Goal: Transaction & Acquisition: Purchase product/service

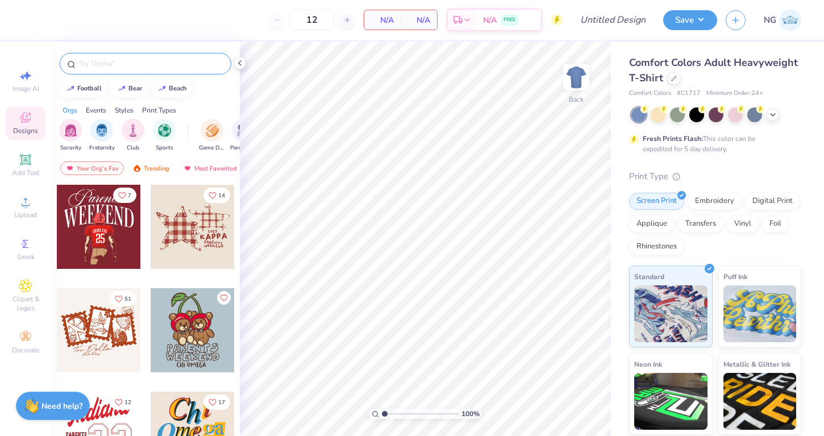
click at [182, 62] on input "text" at bounding box center [151, 63] width 146 height 11
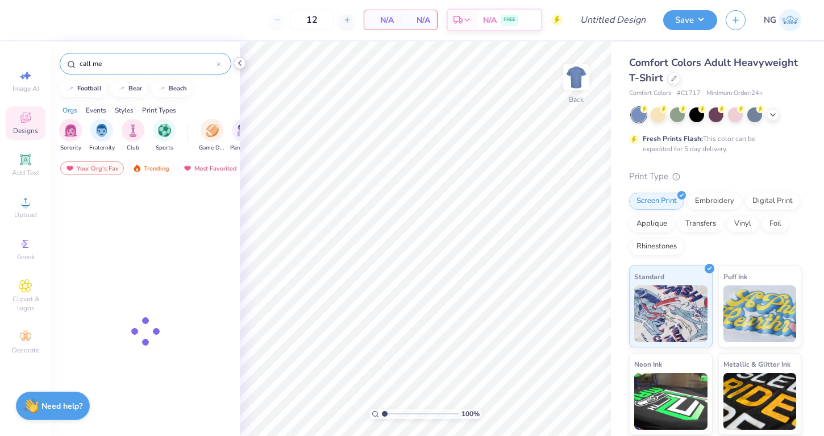
type input "call me"
click at [235, 65] on icon at bounding box center [239, 63] width 9 height 9
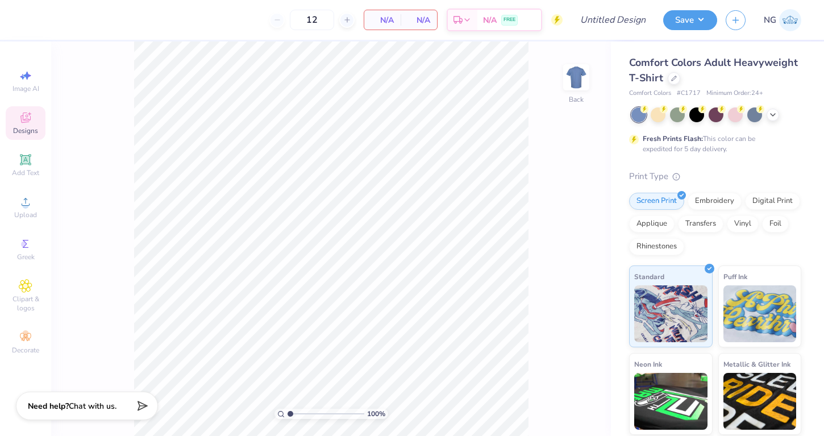
click at [740, 77] on div "Comfort Colors Adult Heavyweight T-Shirt" at bounding box center [715, 70] width 172 height 31
click at [673, 85] on div "Comfort Colors Adult Heavyweight T-Shirt" at bounding box center [715, 70] width 172 height 31
click at [673, 76] on icon at bounding box center [674, 77] width 6 height 6
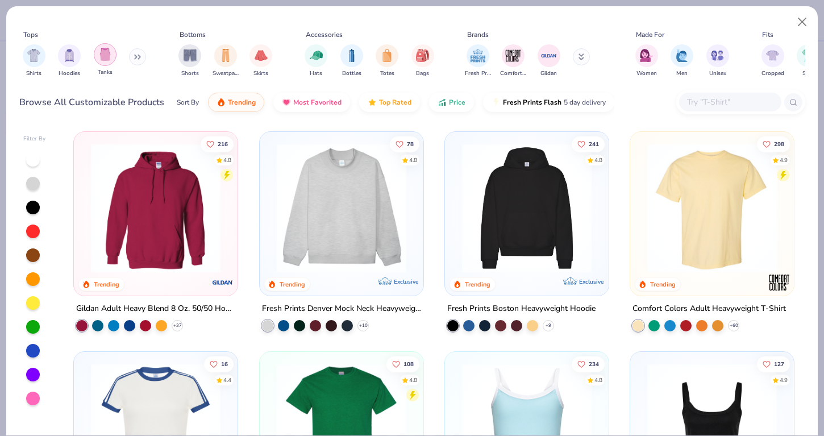
click at [106, 48] on img "filter for Tanks" at bounding box center [105, 54] width 13 height 13
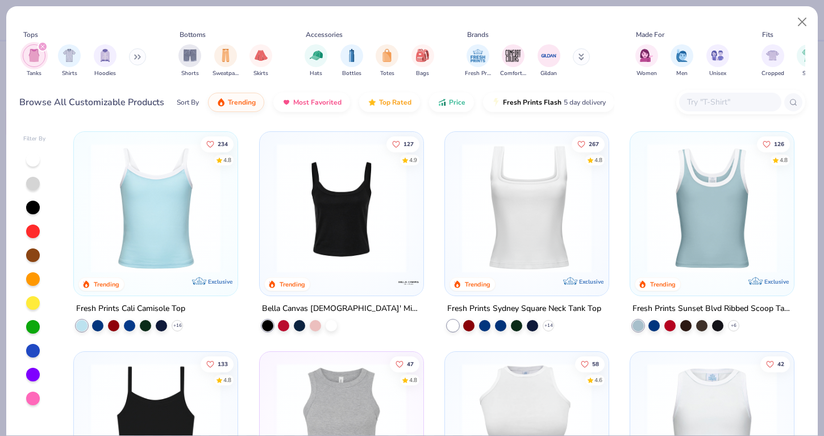
click at [44, 47] on div "filter for Tanks" at bounding box center [43, 46] width 10 height 10
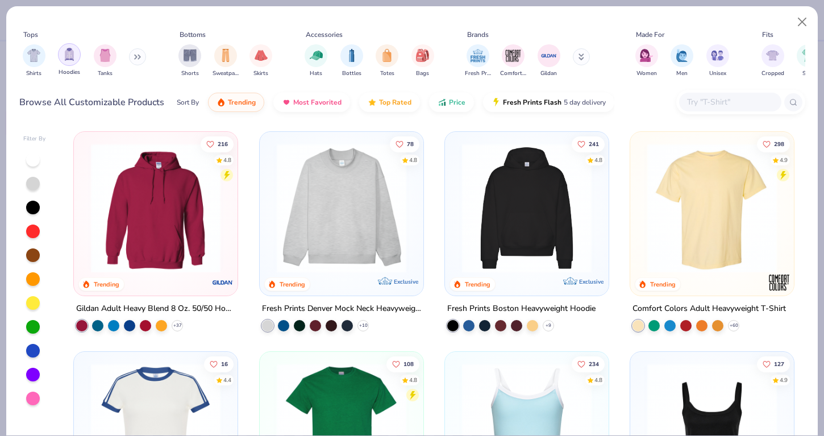
click at [72, 59] on img "filter for Hoodies" at bounding box center [69, 54] width 13 height 13
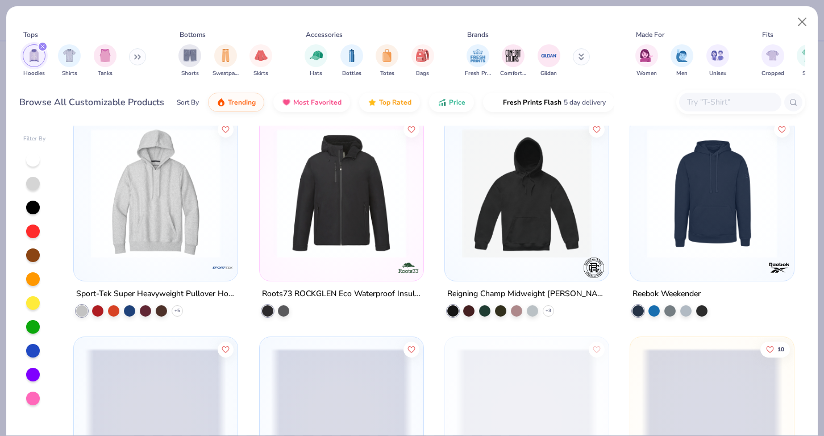
scroll to position [3696, 0]
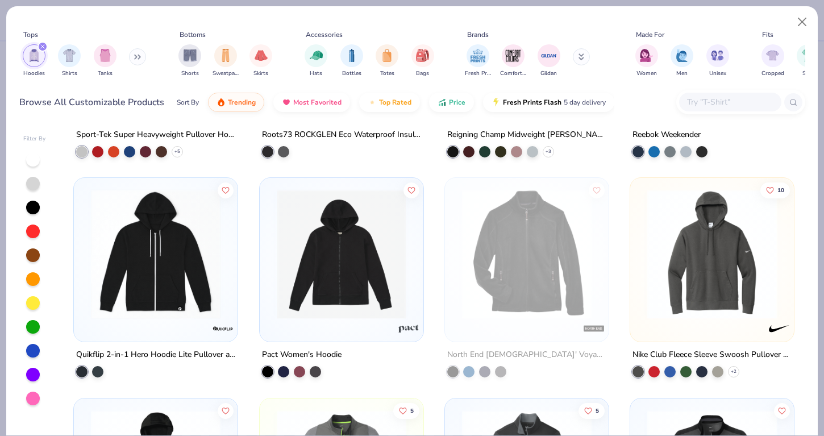
click at [716, 104] on input "text" at bounding box center [730, 101] width 88 height 13
paste input "Avenue Pullover"
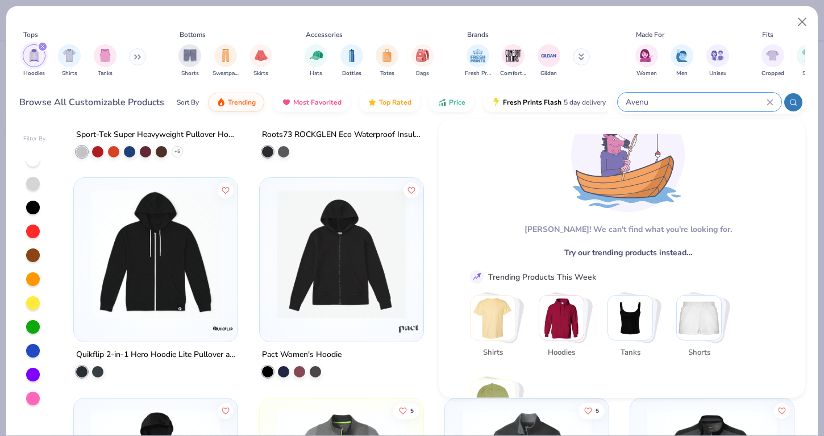
scroll to position [48, 0]
type input "Avenu"
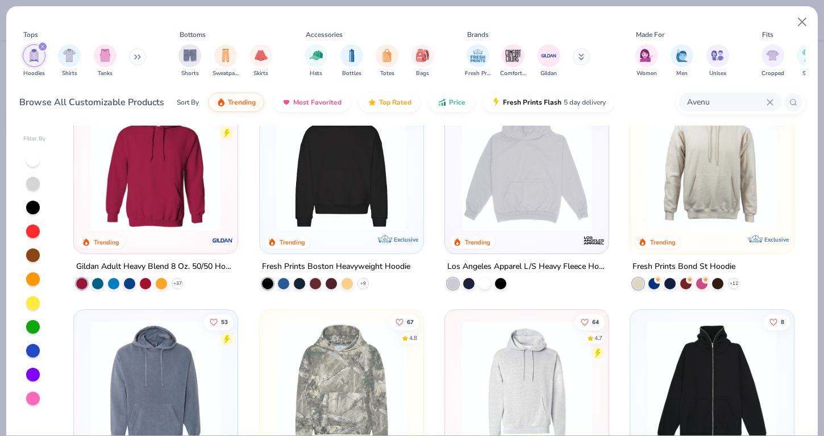
scroll to position [0, 0]
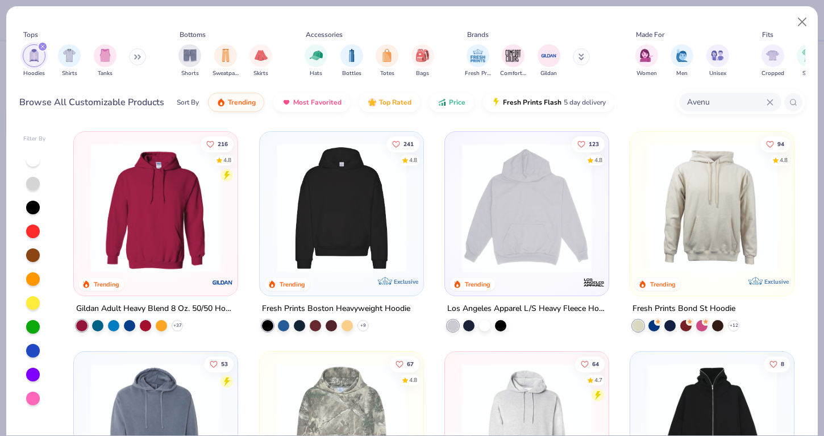
click at [349, 182] on img at bounding box center [341, 208] width 141 height 130
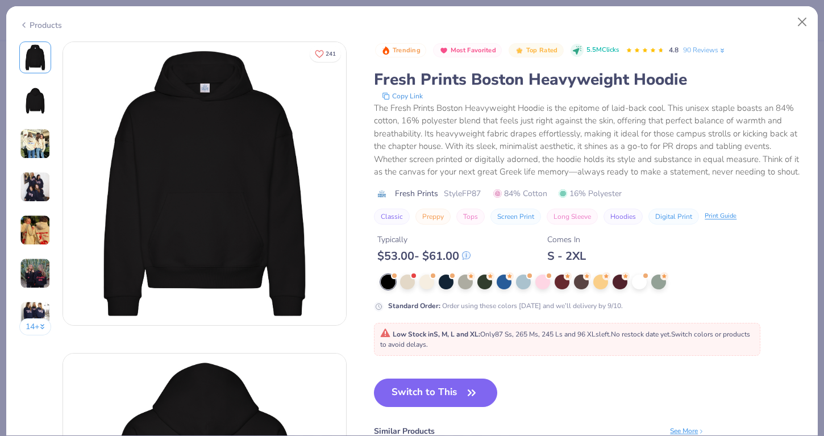
click at [37, 271] on img at bounding box center [35, 273] width 31 height 31
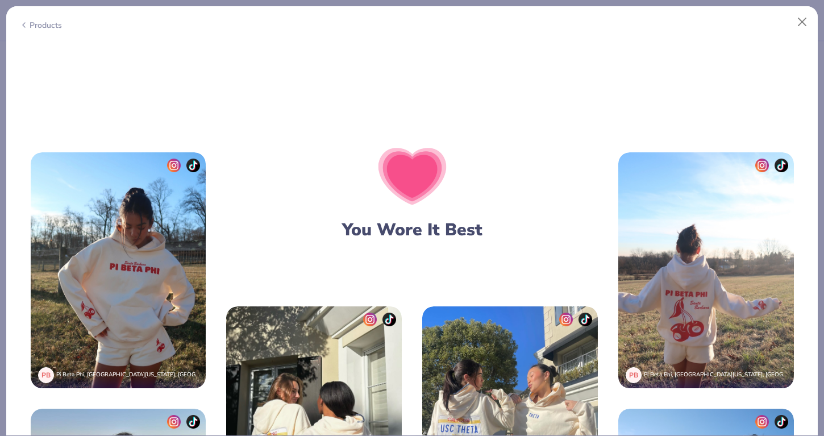
scroll to position [2371, 0]
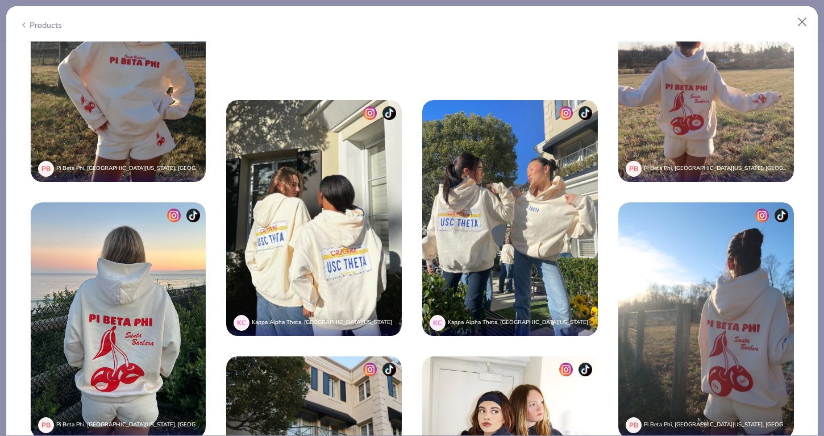
click at [355, 252] on img at bounding box center [314, 218] width 176 height 236
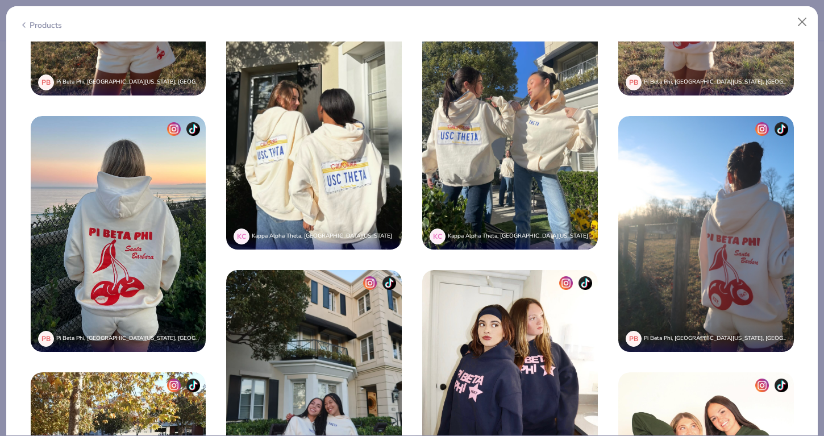
scroll to position [2487, 0]
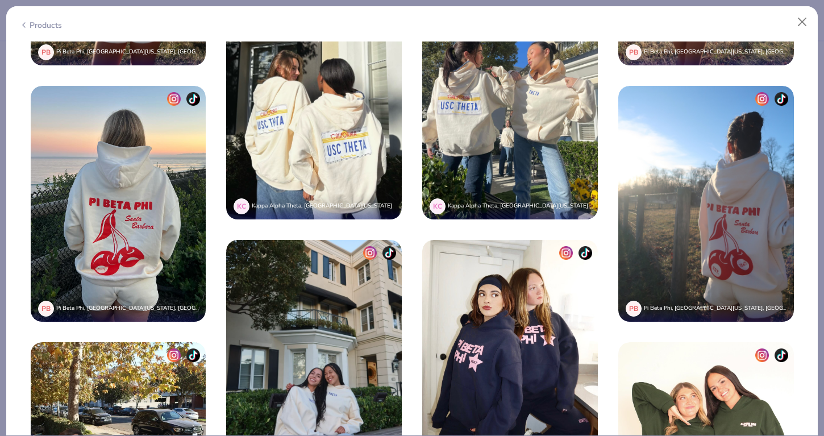
click at [368, 152] on img at bounding box center [314, 102] width 176 height 236
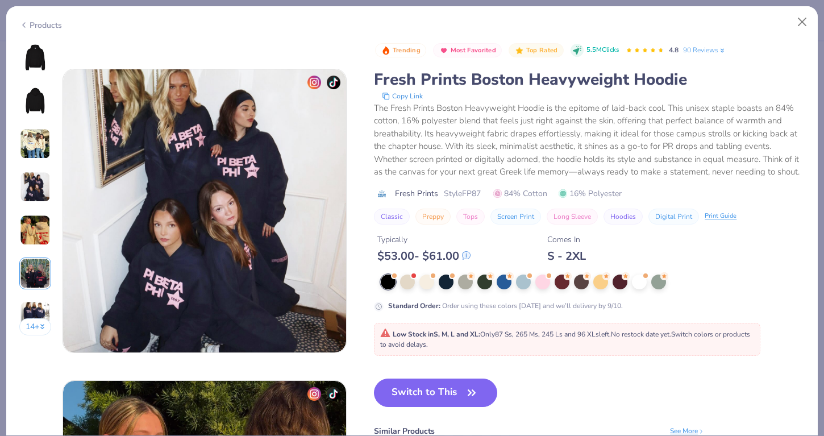
scroll to position [874, 0]
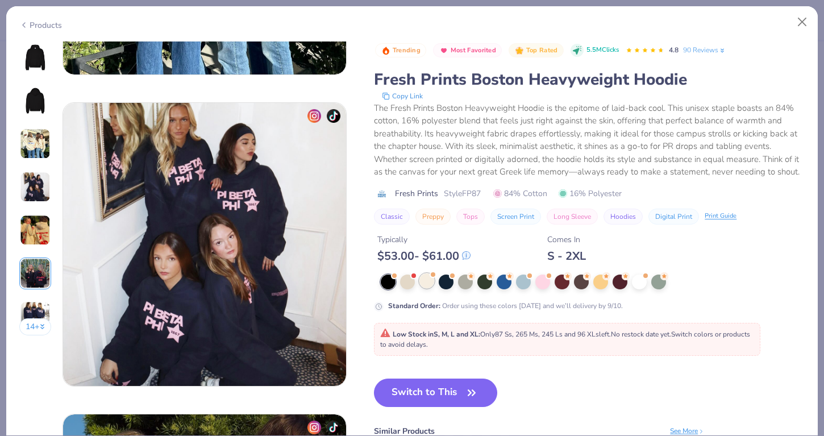
click at [433, 285] on div at bounding box center [426, 280] width 15 height 15
click at [804, 15] on button "Close" at bounding box center [803, 22] width 22 height 22
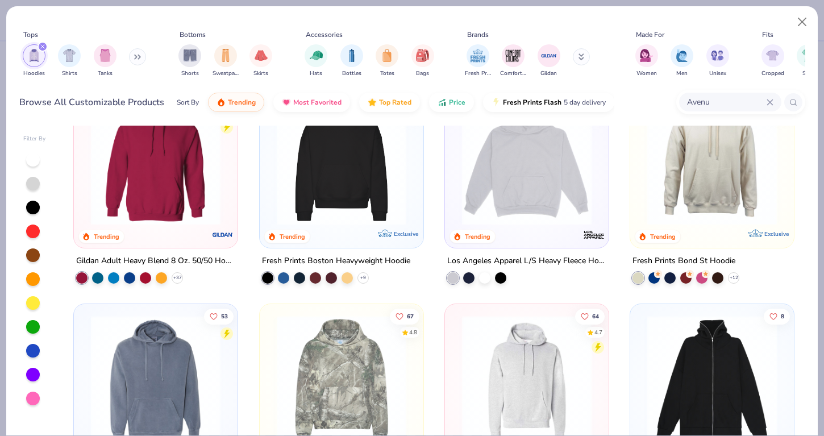
scroll to position [47, 0]
click at [209, 184] on img at bounding box center [155, 161] width 141 height 130
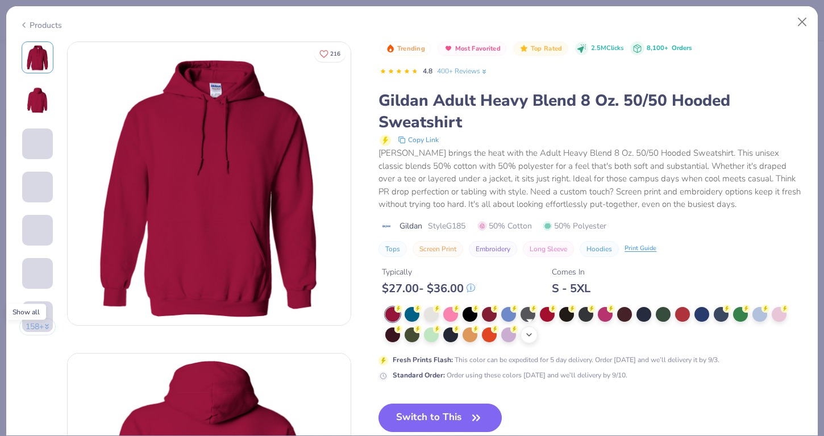
click at [535, 333] on div "+ 15" at bounding box center [529, 334] width 17 height 17
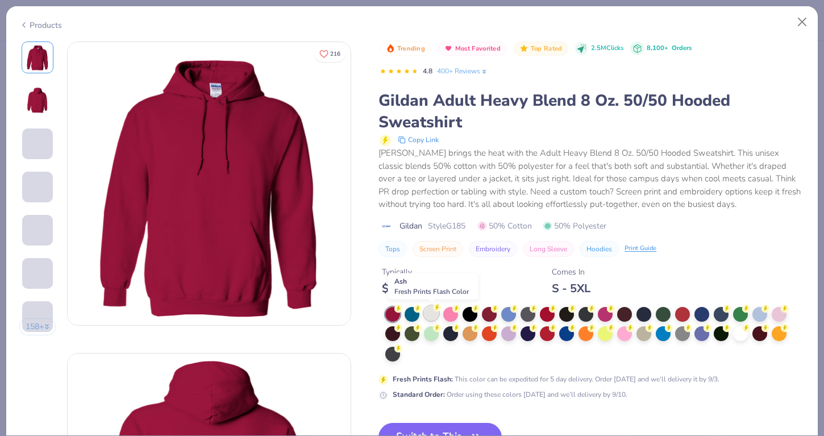
click at [434, 315] on div at bounding box center [431, 313] width 15 height 15
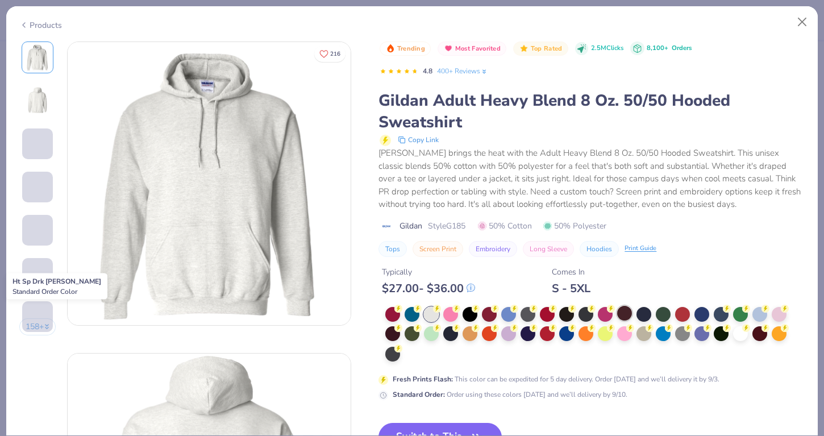
click at [626, 315] on div at bounding box center [624, 313] width 15 height 15
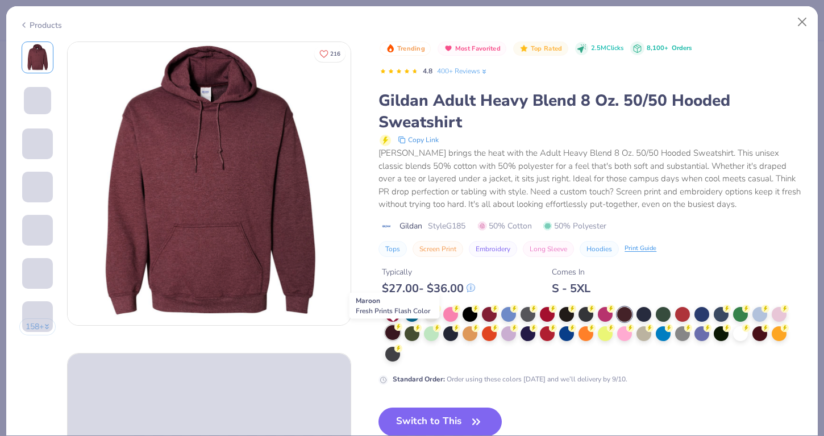
click at [392, 334] on div at bounding box center [392, 332] width 15 height 15
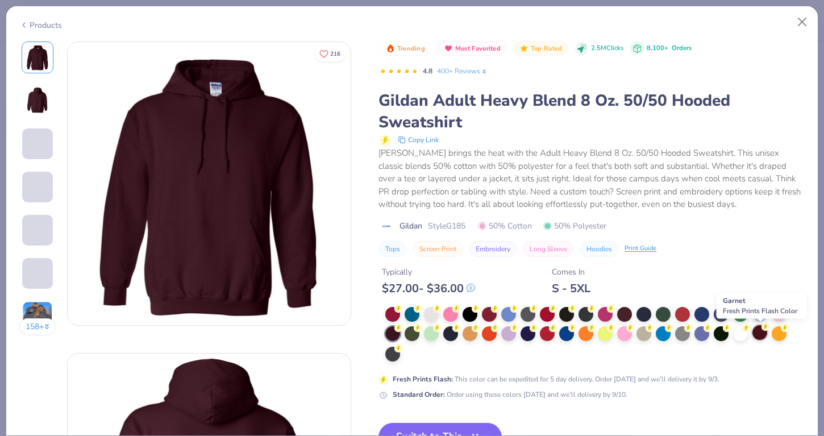
click at [763, 337] on div at bounding box center [760, 332] width 15 height 15
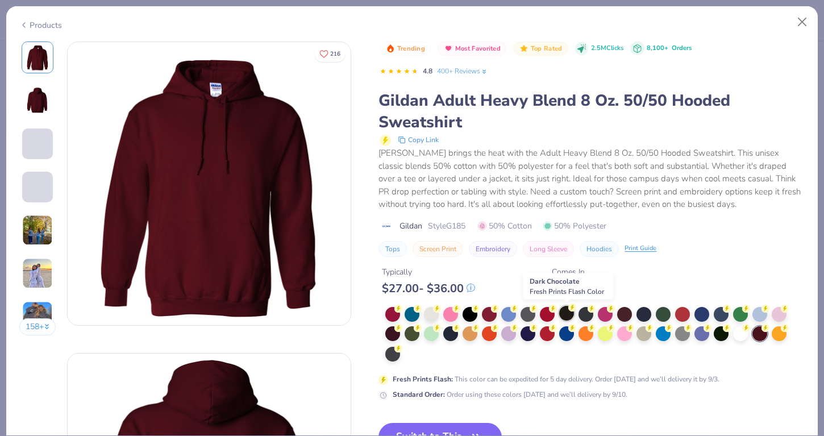
click at [565, 313] on div at bounding box center [566, 313] width 15 height 15
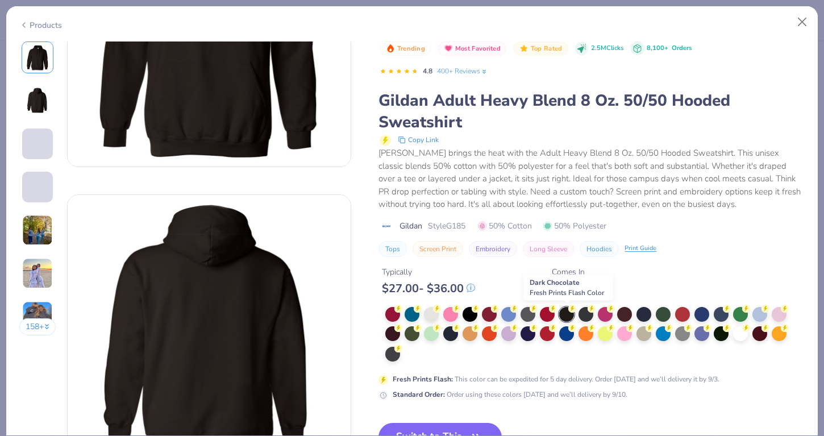
scroll to position [203, 0]
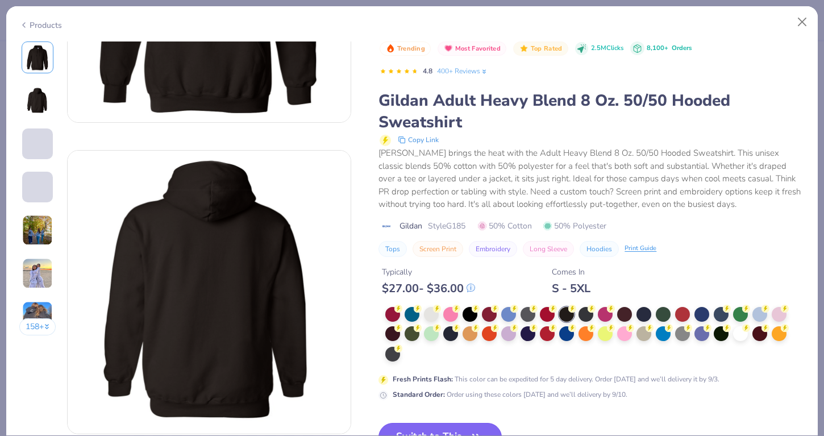
click at [435, 429] on button "Switch to This" at bounding box center [440, 437] width 123 height 28
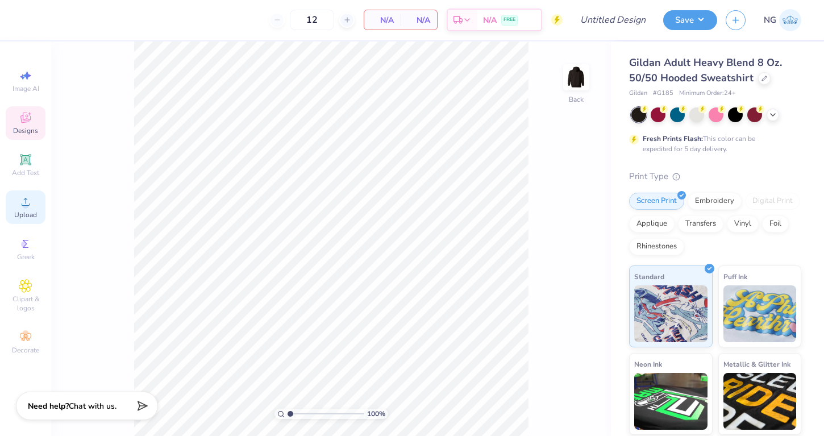
click at [34, 199] on div "Upload" at bounding box center [26, 207] width 40 height 34
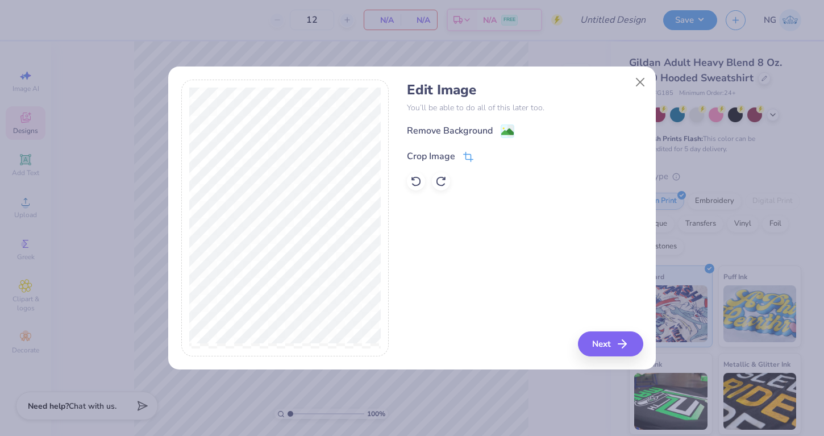
click at [469, 152] on icon at bounding box center [468, 157] width 10 height 10
click at [484, 155] on icon at bounding box center [487, 155] width 7 height 7
click at [504, 133] on image at bounding box center [507, 133] width 13 height 13
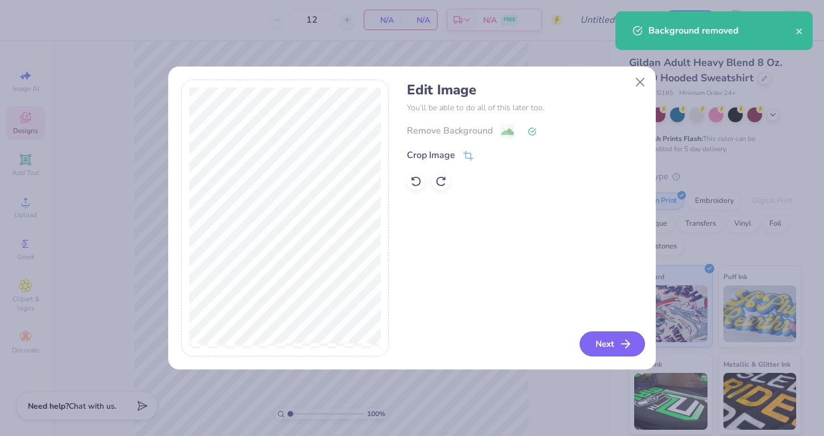
click at [601, 338] on button "Next" at bounding box center [612, 343] width 65 height 25
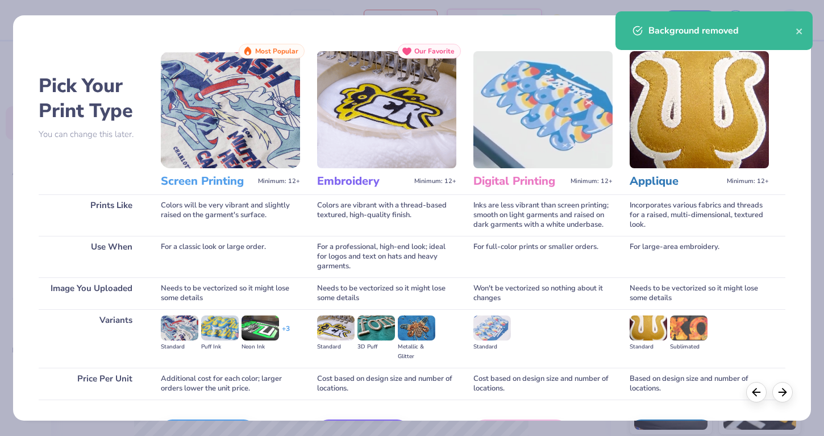
scroll to position [74, 0]
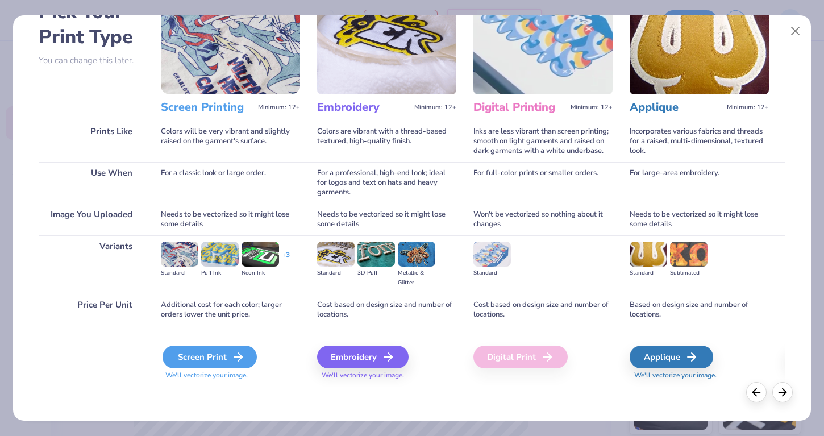
click at [220, 363] on div "Screen Print" at bounding box center [210, 357] width 94 height 23
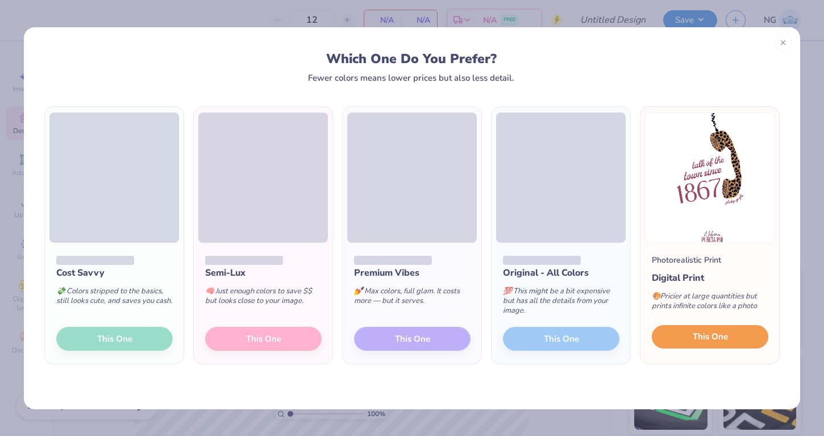
click at [707, 327] on button "This One" at bounding box center [710, 337] width 117 height 24
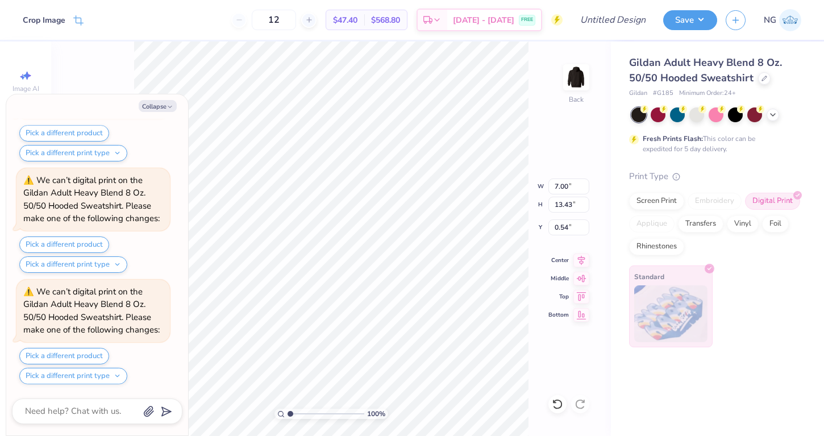
scroll to position [213, 0]
click at [176, 103] on button "Collapse" at bounding box center [158, 106] width 38 height 12
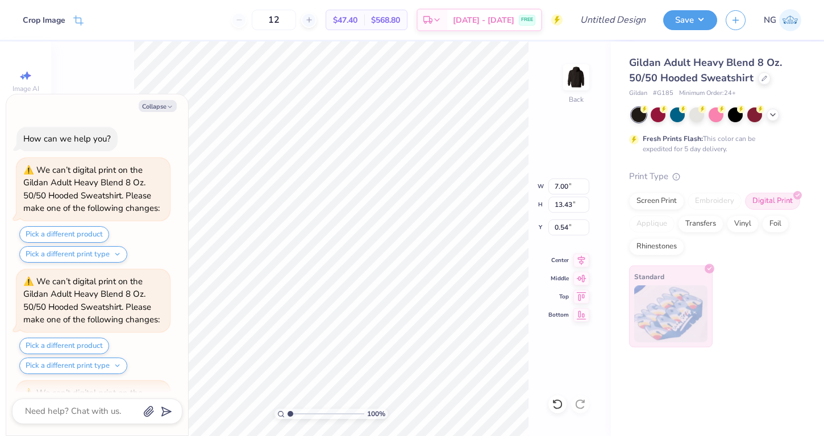
scroll to position [324, 0]
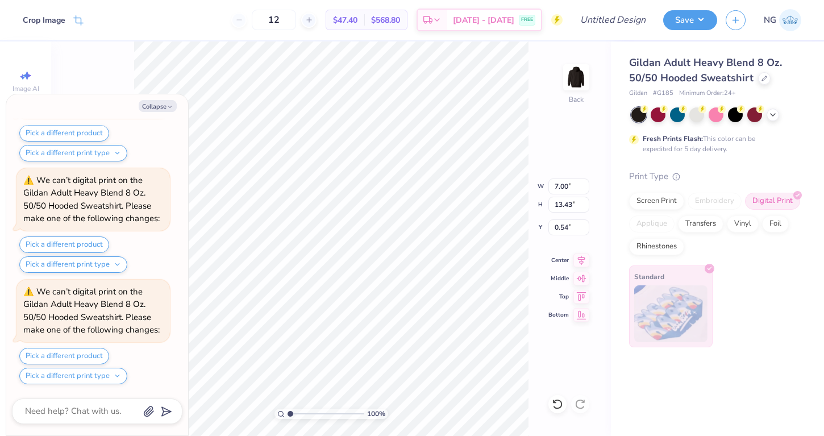
click at [193, 92] on body "Crop Image 12 $47.40 Per Item $568.80 Total Est. Delivery [DATE] - [DATE] FREE …" at bounding box center [412, 218] width 824 height 436
click at [100, 239] on button "Pick a different product" at bounding box center [64, 244] width 90 height 16
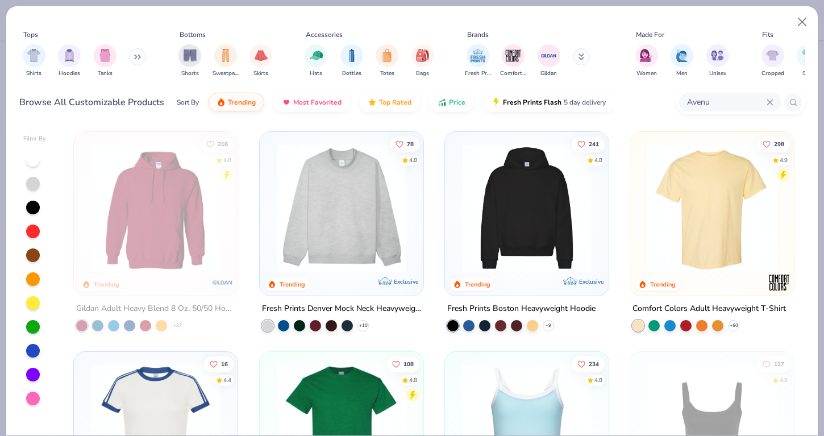
click at [492, 250] on img at bounding box center [526, 208] width 141 height 130
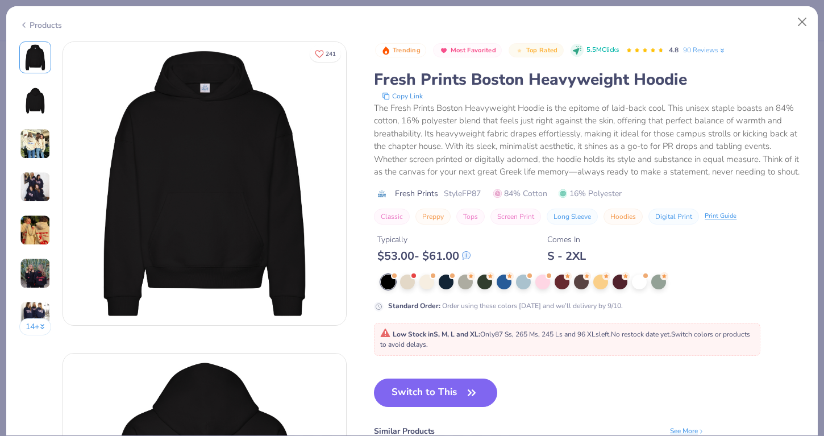
type textarea "x"
click at [804, 20] on button "Close" at bounding box center [803, 22] width 22 height 22
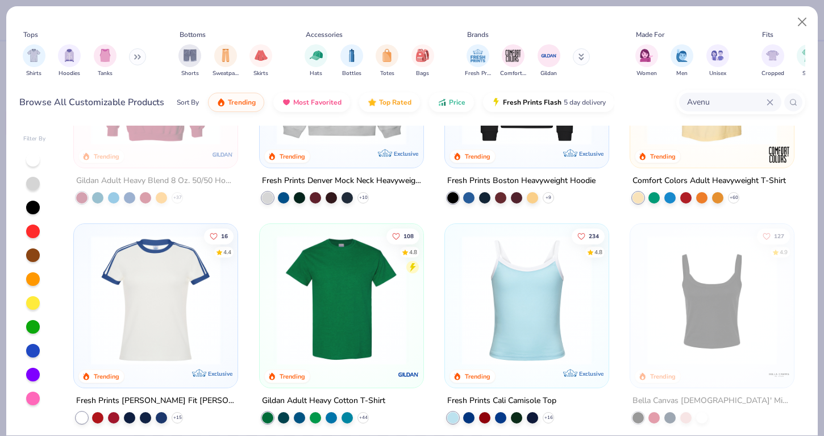
scroll to position [28, 0]
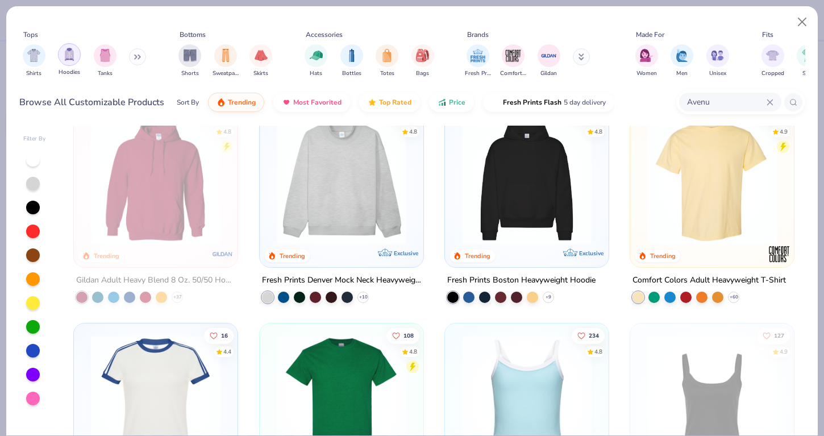
click at [72, 65] on div "filter for Hoodies" at bounding box center [69, 54] width 23 height 23
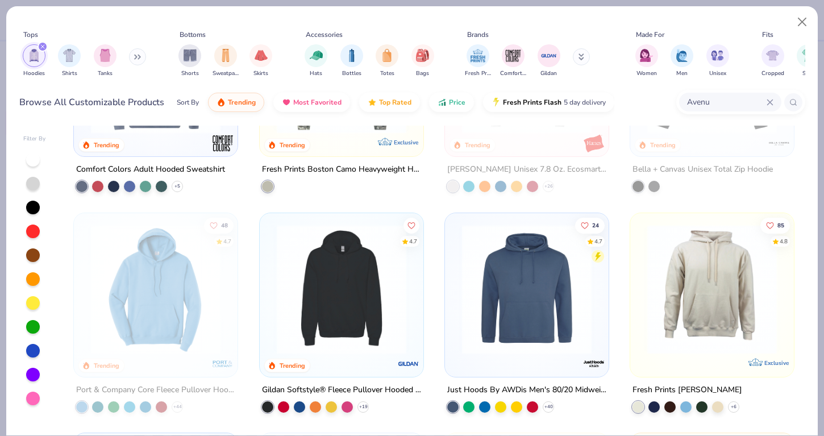
scroll to position [359, 0]
click at [362, 263] on img at bounding box center [341, 290] width 141 height 130
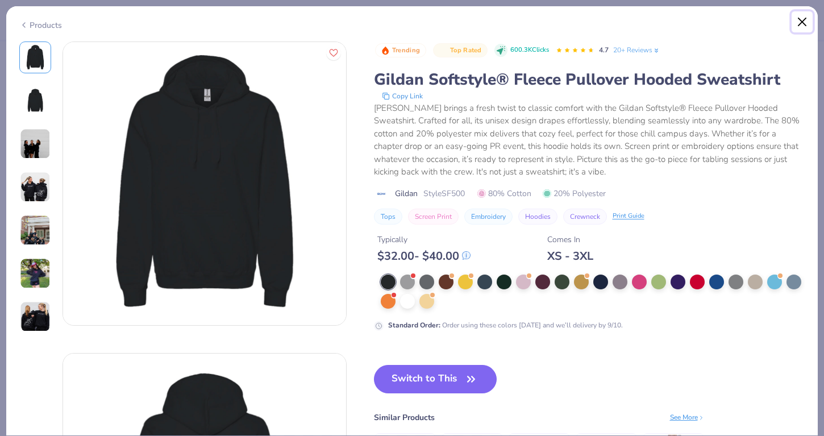
click at [795, 20] on button "Close" at bounding box center [803, 22] width 22 height 22
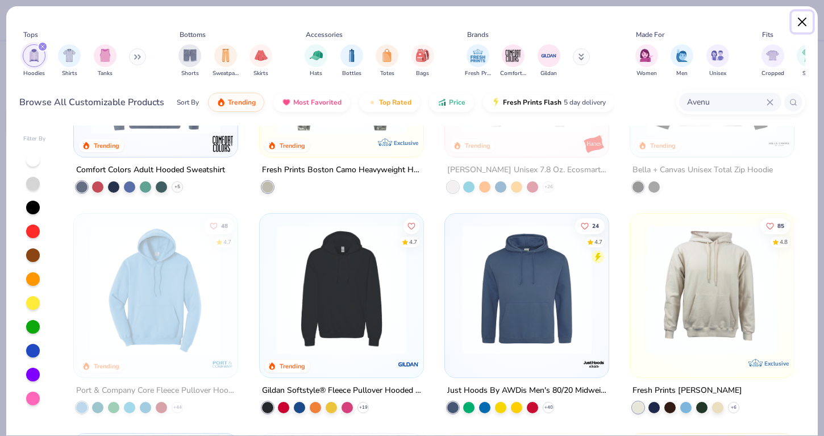
click at [808, 30] on button "Close" at bounding box center [803, 22] width 22 height 22
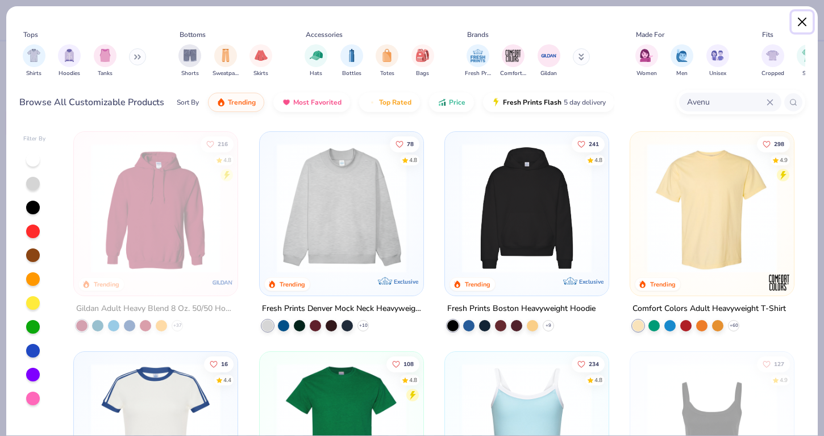
click at [807, 19] on button "Close" at bounding box center [803, 22] width 22 height 22
click at [803, 23] on button "Close" at bounding box center [803, 22] width 22 height 22
click at [803, 44] on div "Slim" at bounding box center [808, 61] width 23 height 34
click at [803, 23] on div "Tops Shirts Hoodies Tanks Bottoms Shorts Sweatpants Skirts Accessories Hats Bot…" at bounding box center [412, 64] width 812 height 117
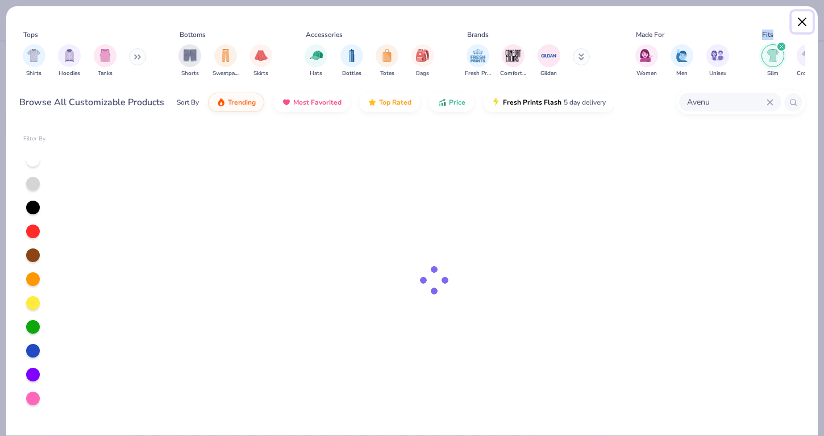
click at [803, 23] on button "Close" at bounding box center [803, 22] width 22 height 22
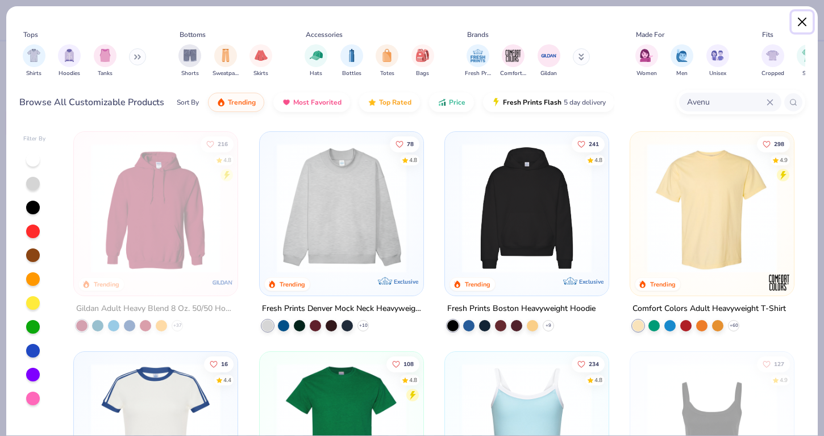
click at [803, 23] on button "Close" at bounding box center [803, 22] width 22 height 22
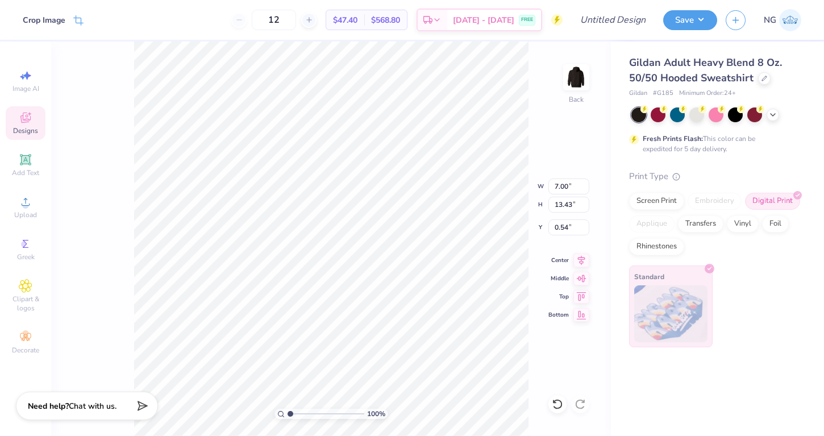
click at [803, 23] on body "Crop Image 12 $47.40 Per Item $568.80 Total Est. Delivery [DATE] - [DATE] FREE …" at bounding box center [412, 218] width 824 height 436
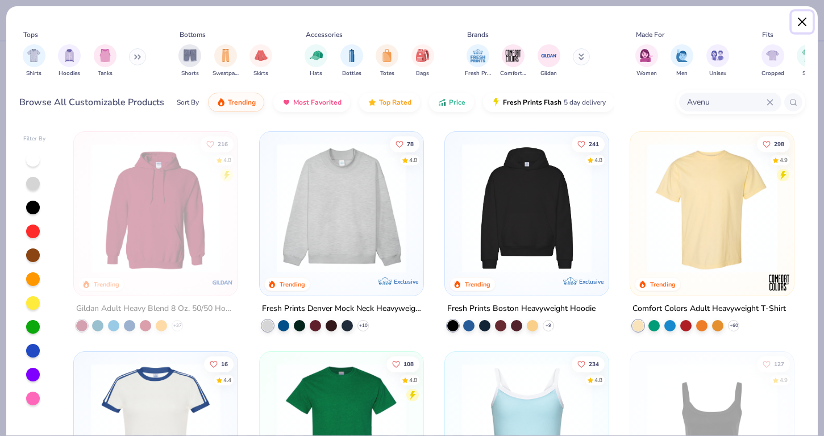
click at [803, 23] on button "Close" at bounding box center [803, 22] width 22 height 22
